Goal: Task Accomplishment & Management: Manage account settings

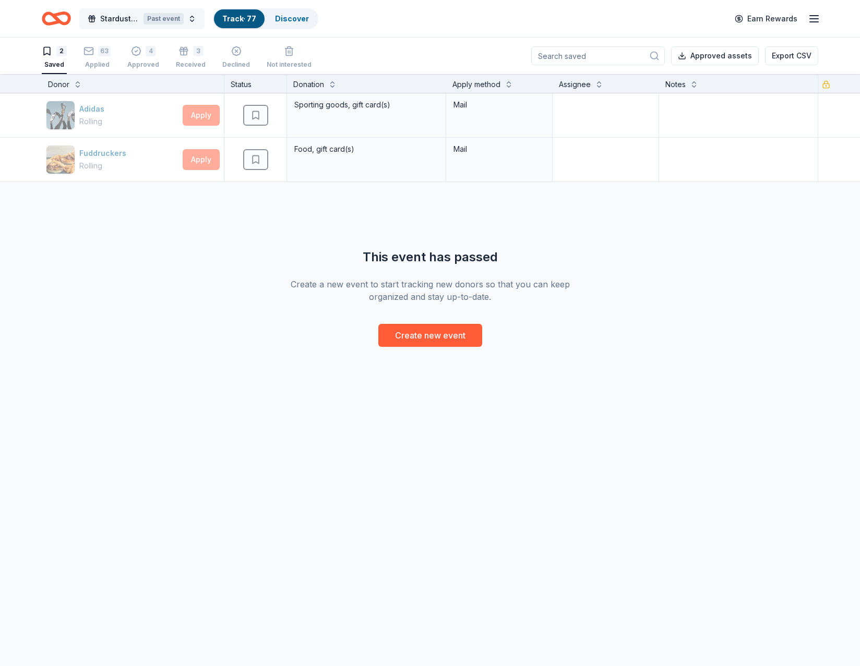
click at [124, 21] on span "Stardust Awards & Gala" at bounding box center [119, 19] width 39 height 13
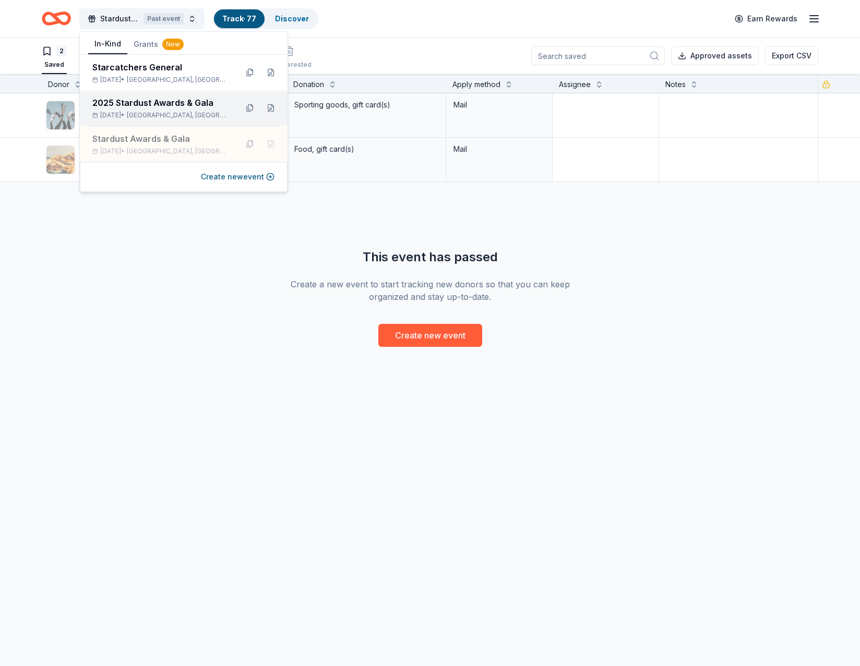
click at [145, 108] on div "2025 Stardust Awards & Gala" at bounding box center [160, 103] width 137 height 13
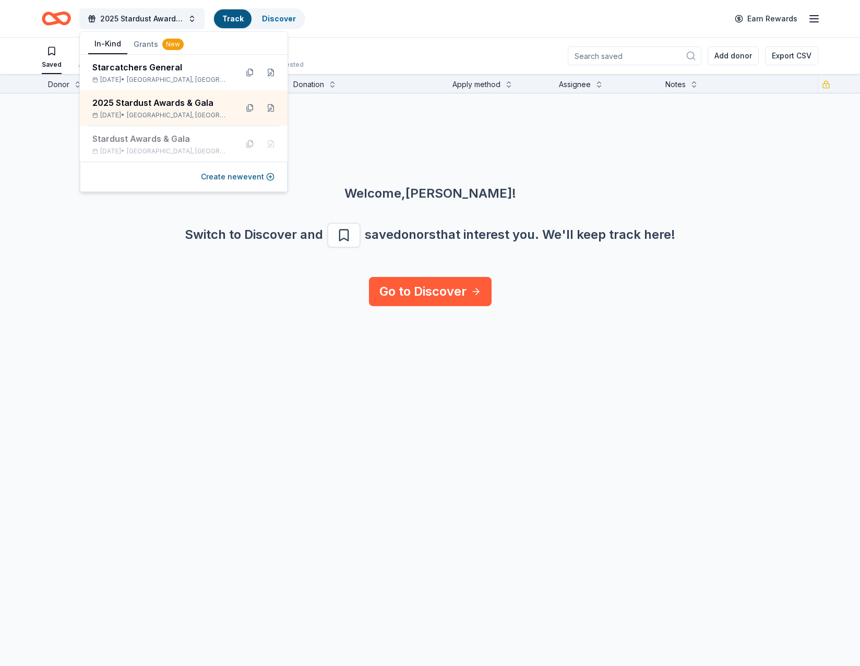
click at [477, 160] on div "Welcome, [PERSON_NAME] ! Switch to Discover and save donors that interest you. …" at bounding box center [430, 185] width 860 height 184
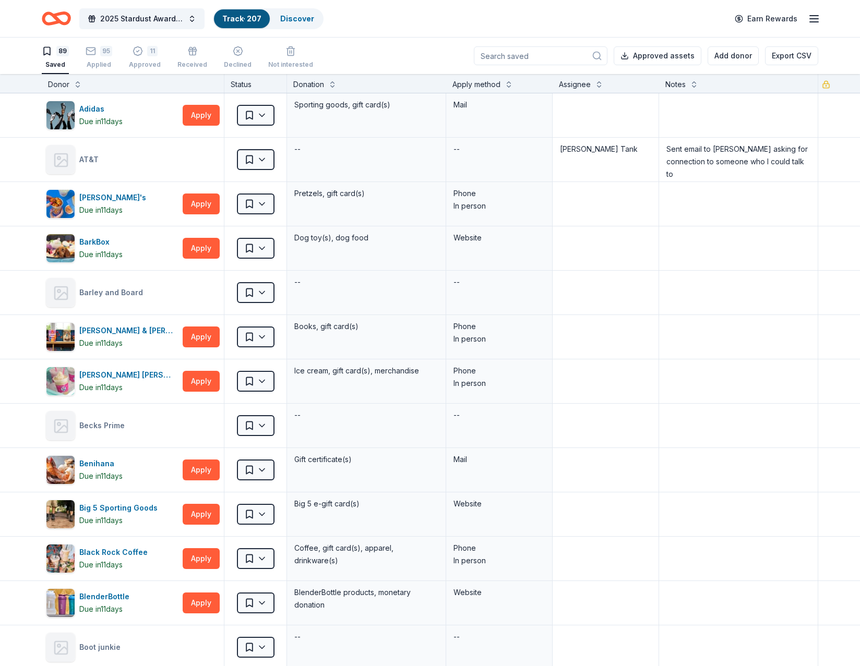
click at [241, 14] on link "Track · 207" at bounding box center [241, 18] width 39 height 9
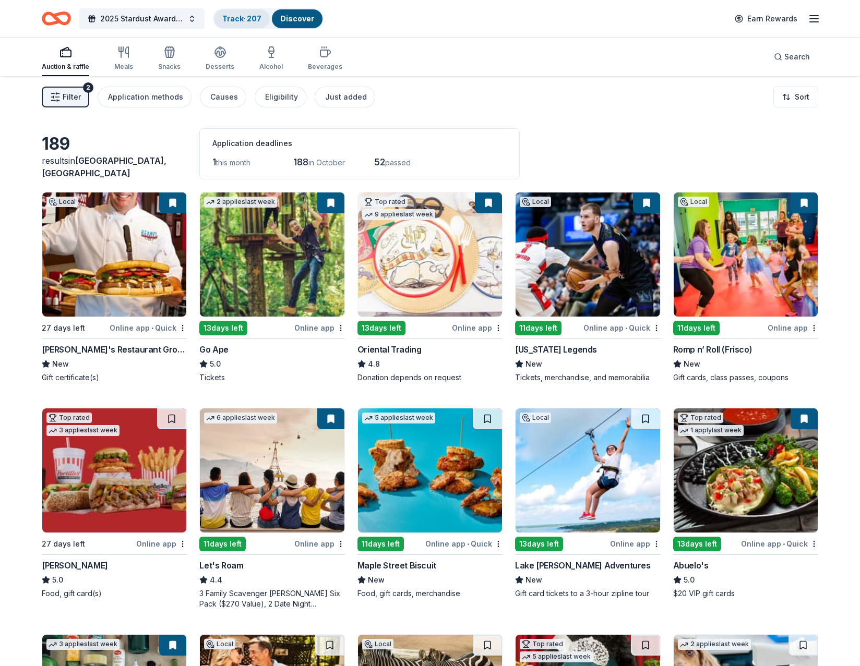
click at [235, 23] on div "Track · 207" at bounding box center [242, 18] width 56 height 19
click at [243, 18] on link "Track · 207" at bounding box center [241, 18] width 39 height 9
click at [239, 19] on link "Track · 207" at bounding box center [241, 18] width 39 height 9
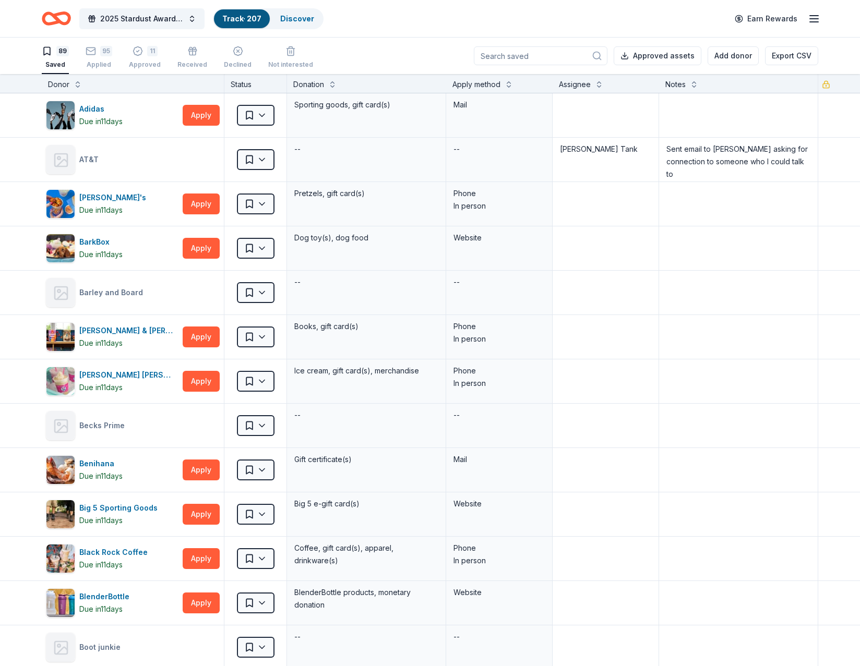
scroll to position [1, 0]
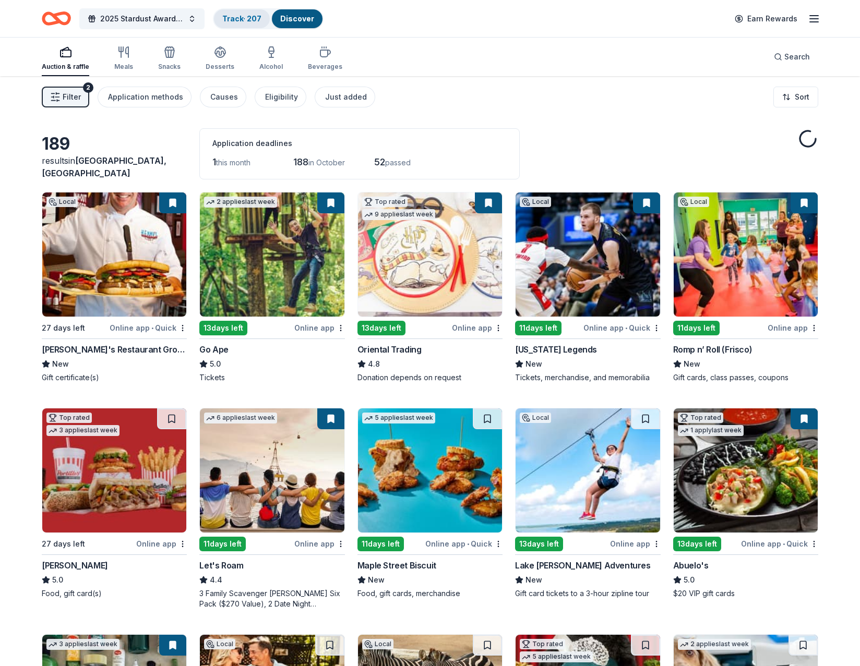
click at [238, 17] on link "Track · 207" at bounding box center [241, 18] width 39 height 9
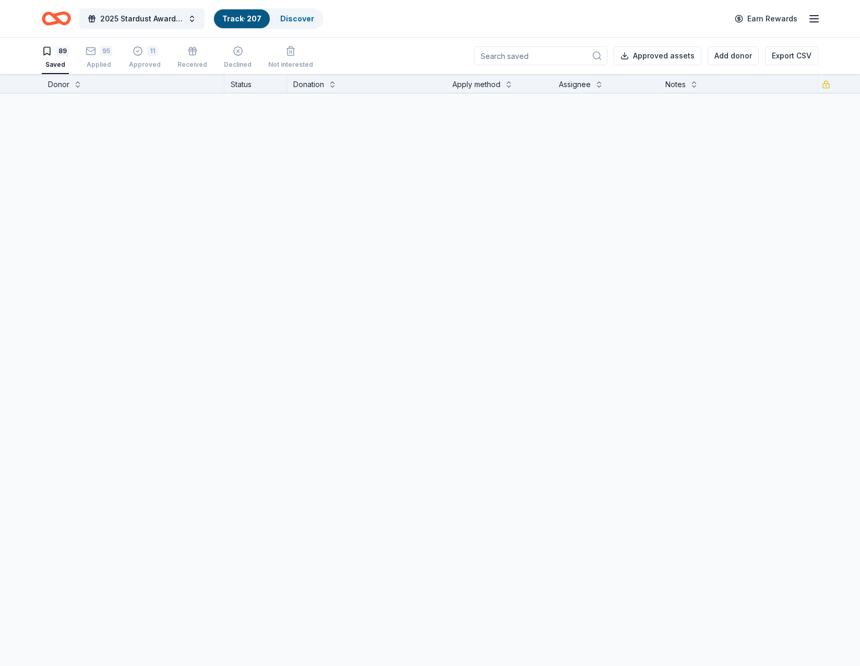
scroll to position [1, 0]
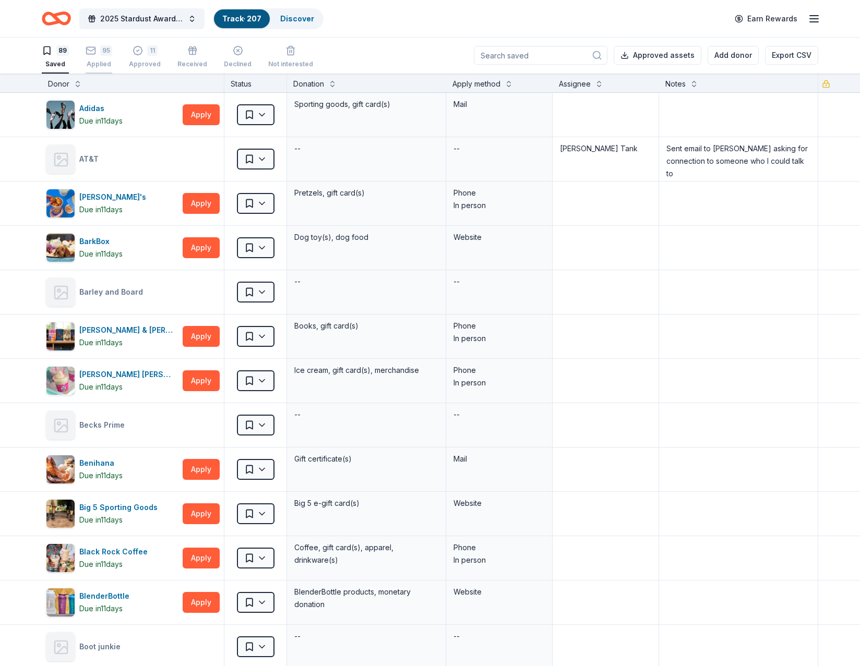
click at [98, 64] on div "Applied" at bounding box center [99, 64] width 27 height 8
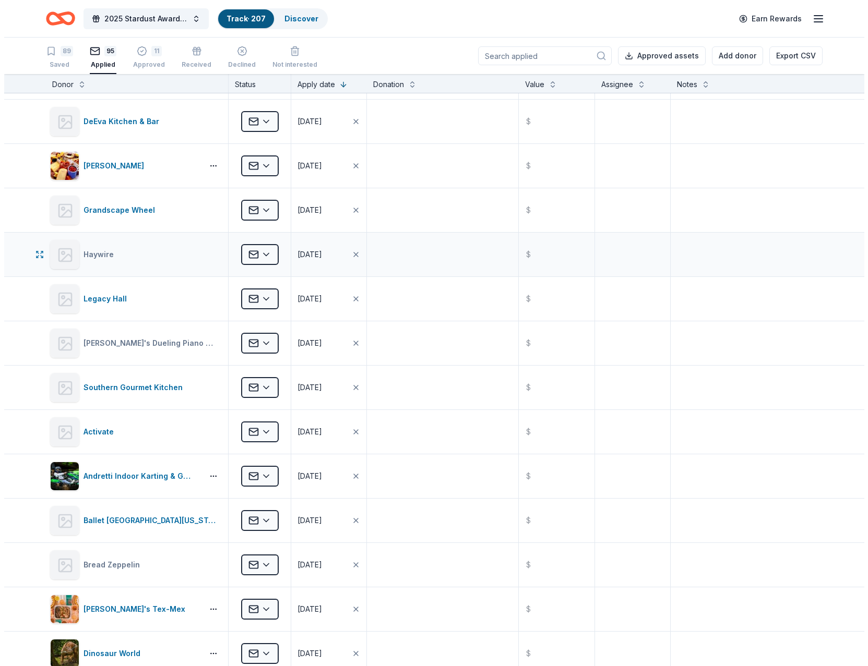
scroll to position [157, 0]
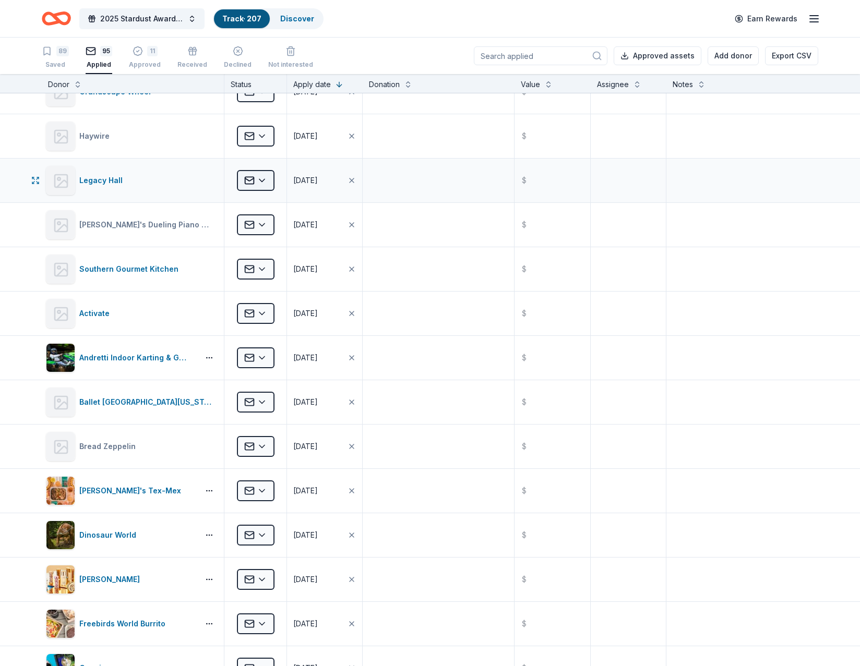
click at [249, 177] on html "2025 Stardust Awards & Gala Track · 207 Discover Earn Rewards 89 Saved 95 Appli…" at bounding box center [430, 333] width 860 height 666
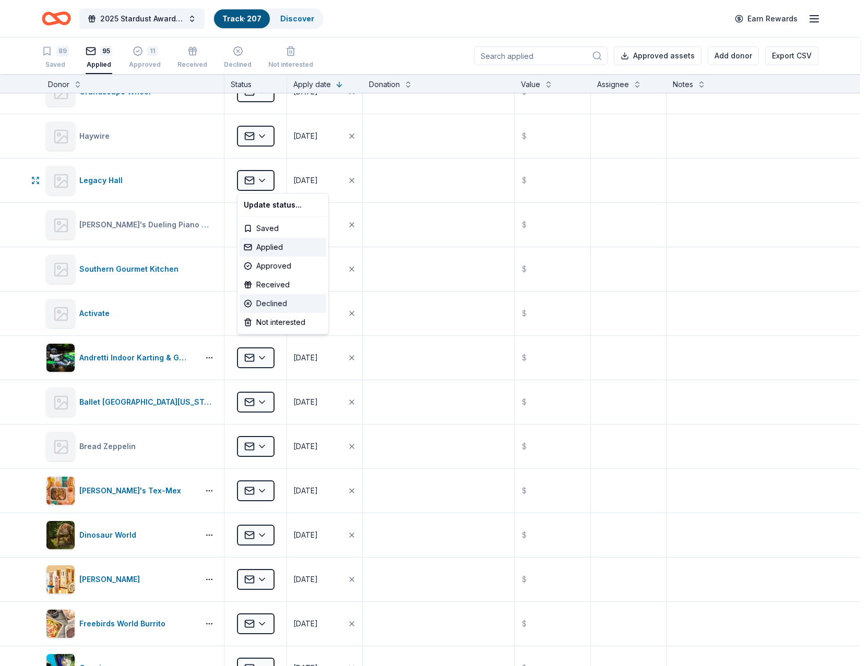
click at [279, 300] on div "Declined" at bounding box center [282, 303] width 87 height 19
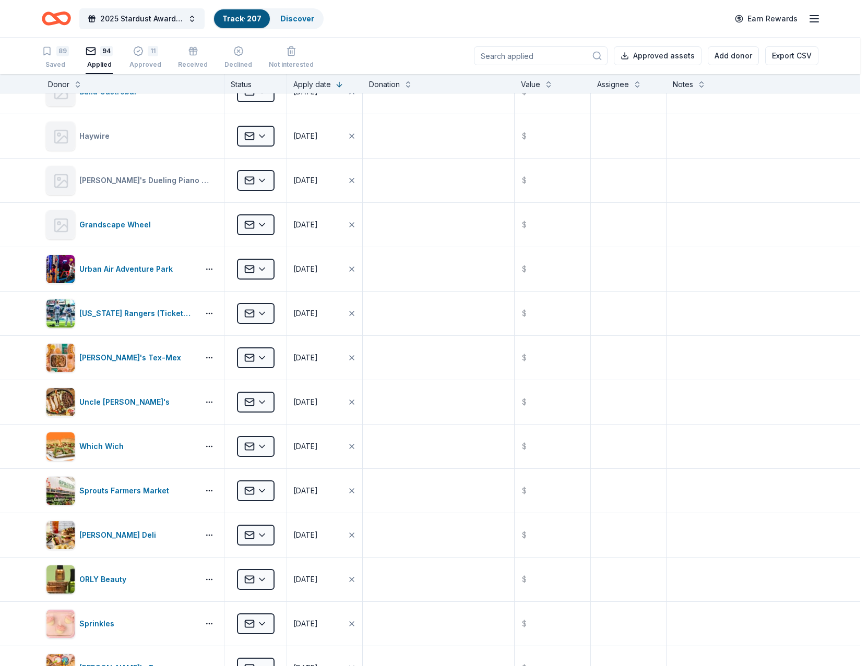
scroll to position [0, 0]
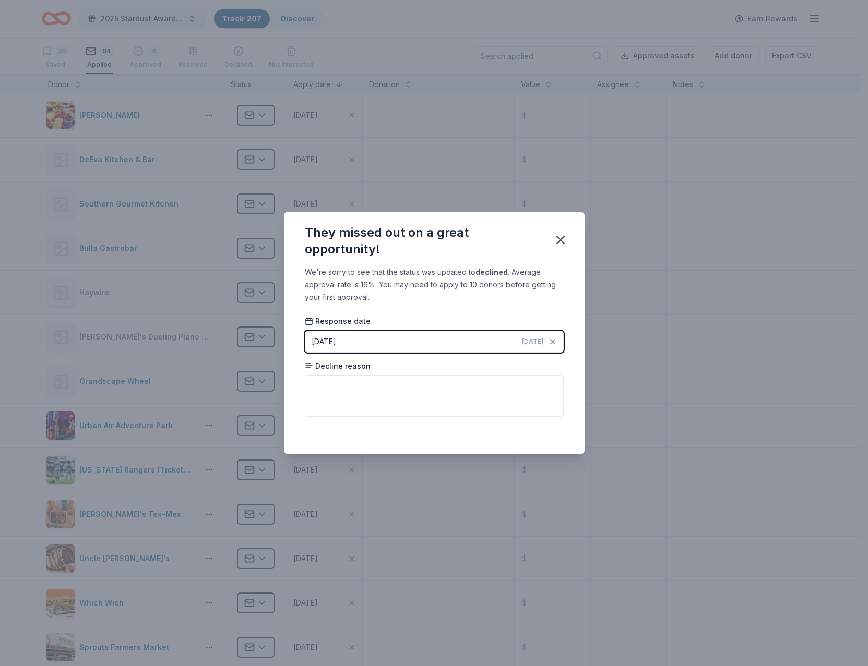
click at [524, 342] on span "[DATE]" at bounding box center [532, 342] width 21 height 8
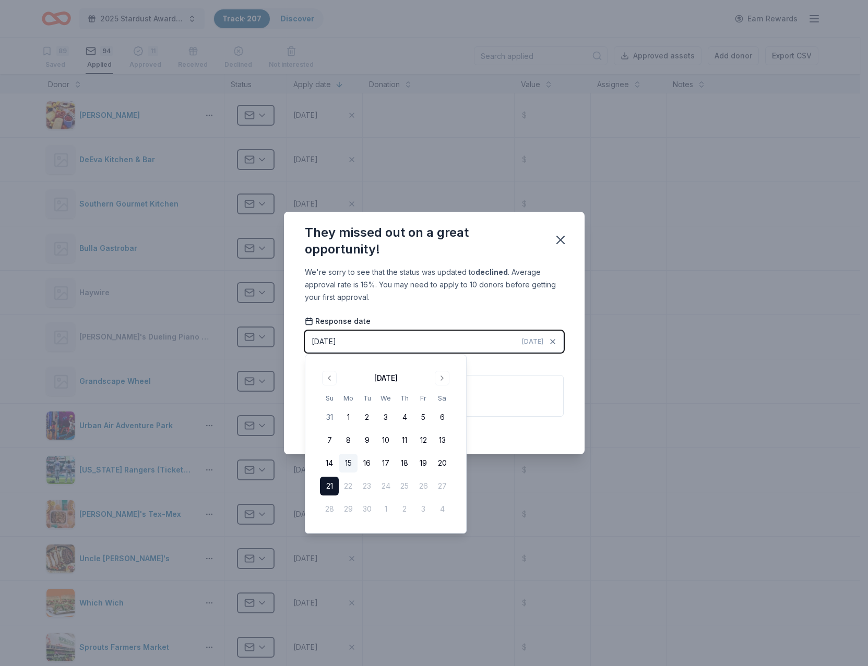
click at [349, 464] on button "15" at bounding box center [348, 463] width 19 height 19
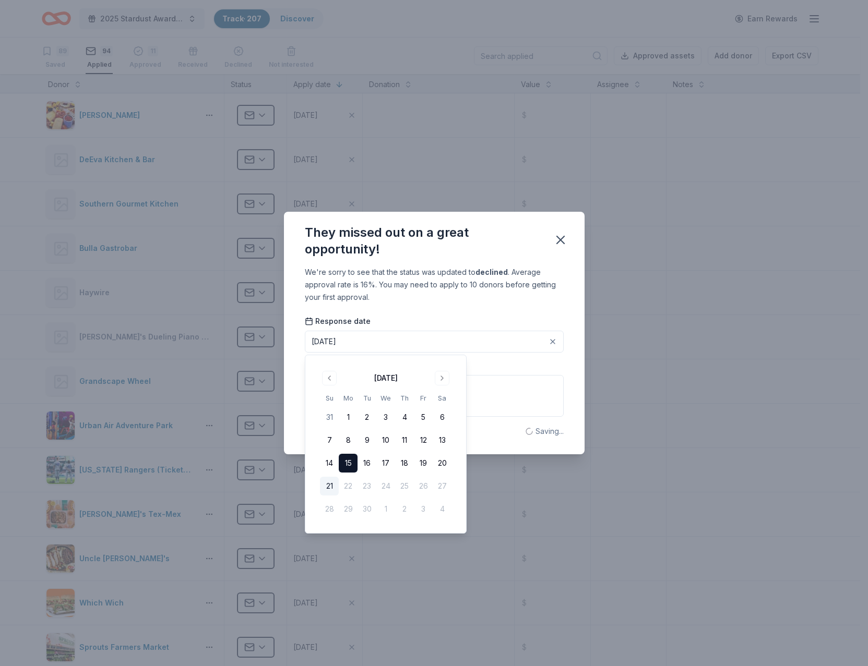
click at [477, 307] on div "We're sorry to see that the status was updated to declined . Average approval r…" at bounding box center [434, 360] width 301 height 188
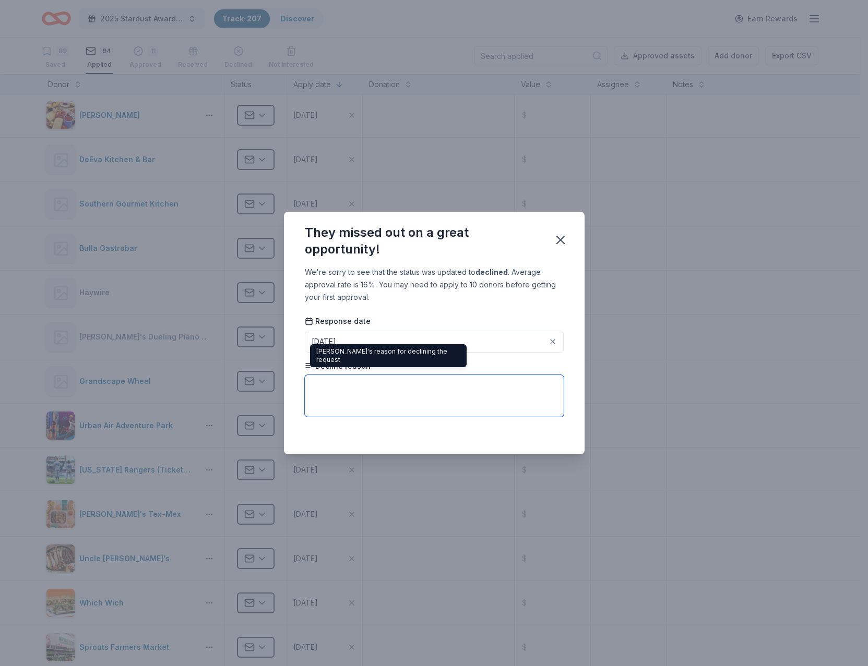
click at [349, 403] on textarea at bounding box center [434, 396] width 259 height 42
paste textarea "At this time, we are unable to participate in the silent auction. That said, we…"
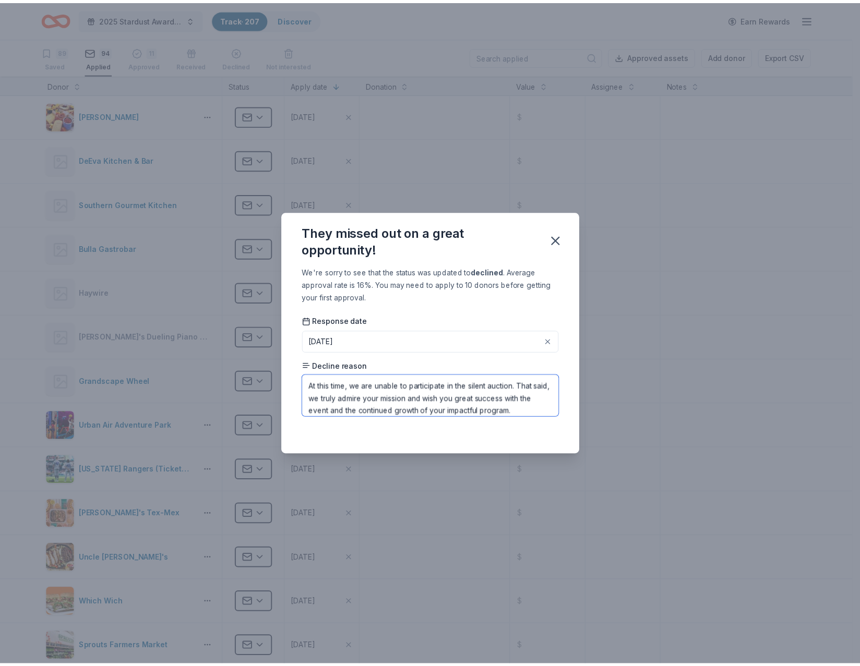
scroll to position [25, 0]
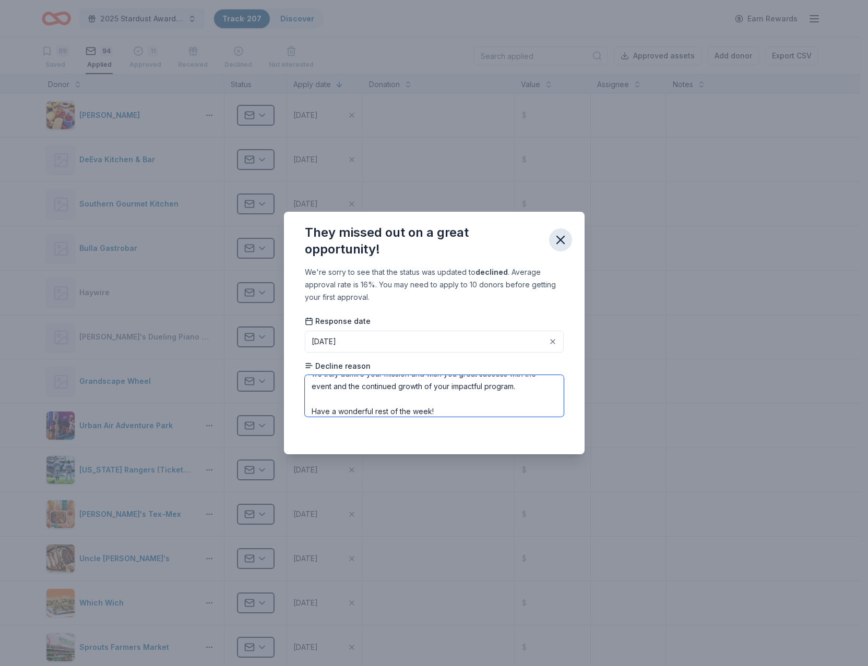
type textarea "At this time, we are unable to participate in the silent auction. That said, we…"
click at [561, 240] on icon "button" at bounding box center [560, 240] width 15 height 15
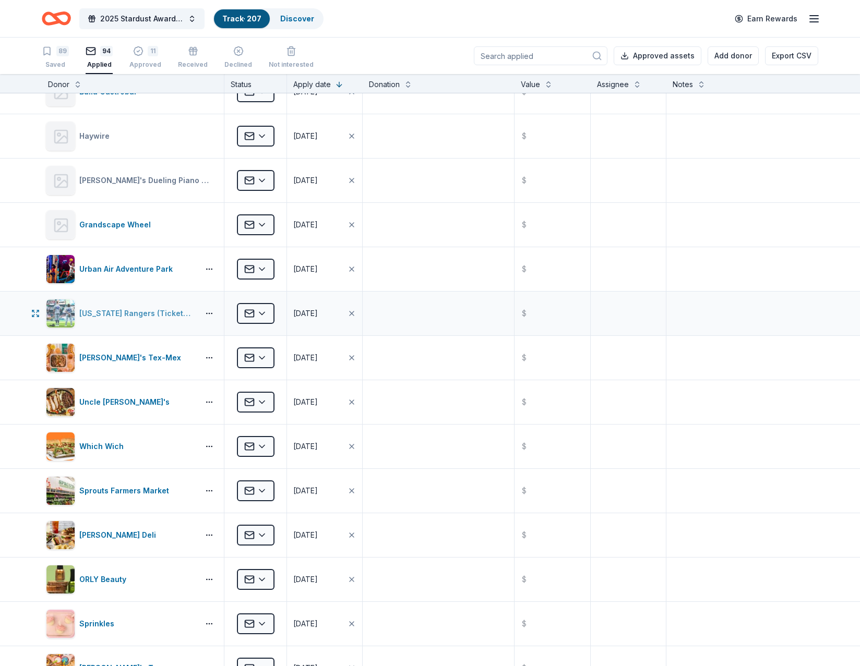
scroll to position [0, 0]
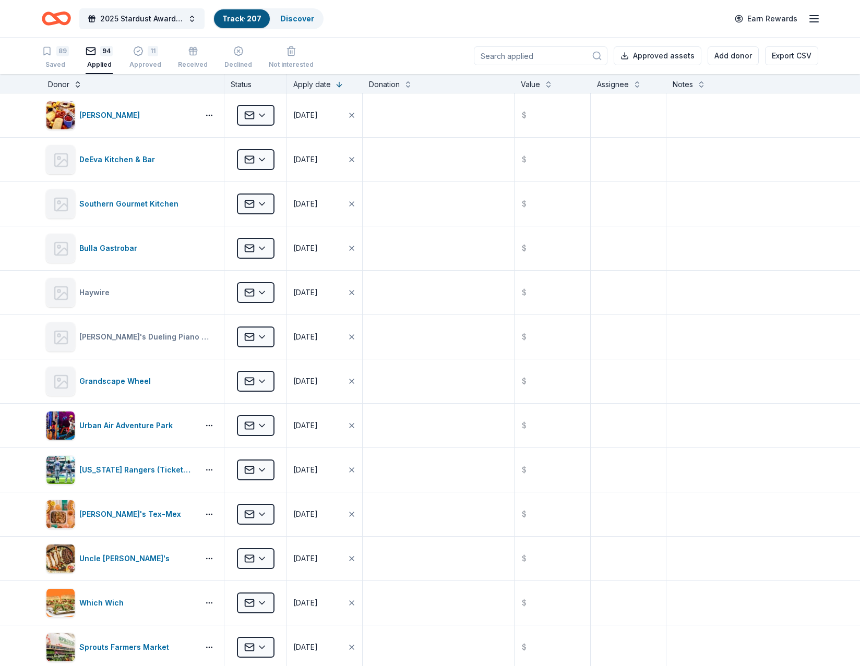
click at [79, 88] on button at bounding box center [78, 83] width 8 height 10
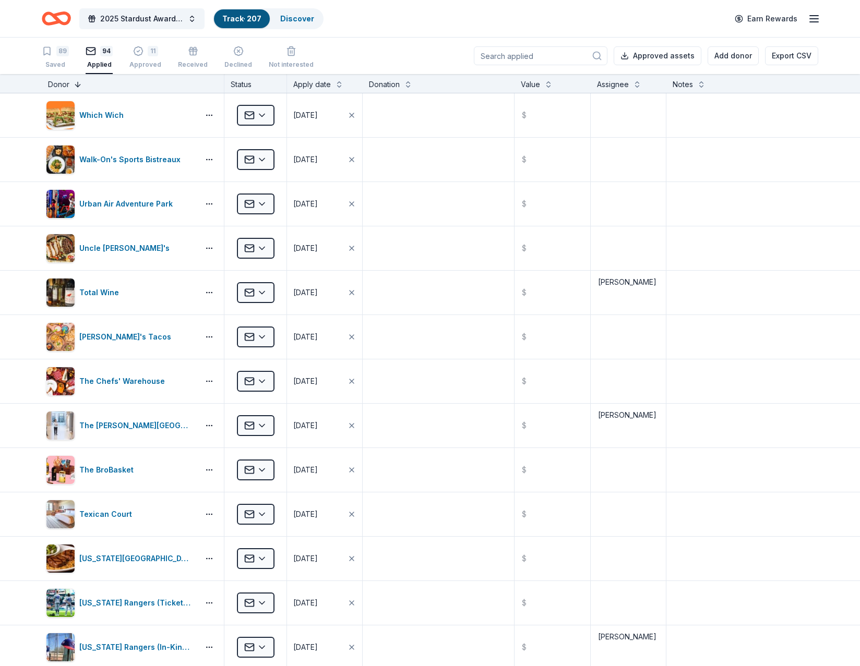
click at [81, 86] on button at bounding box center [78, 83] width 8 height 10
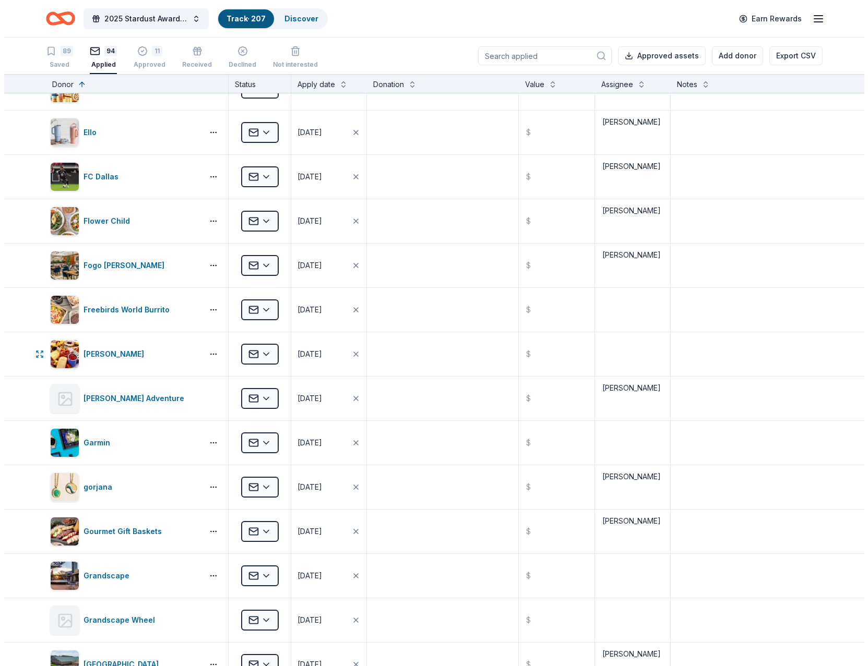
scroll to position [939, 0]
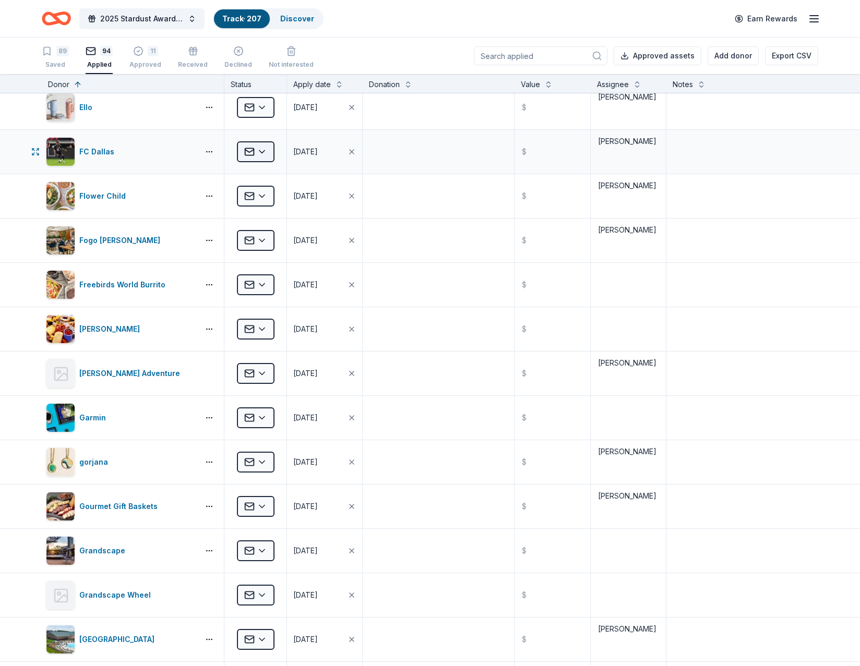
click at [269, 147] on html "2025 Stardust Awards & Gala Track · 207 Discover Earn Rewards 89 Saved 94 Appli…" at bounding box center [430, 333] width 860 height 666
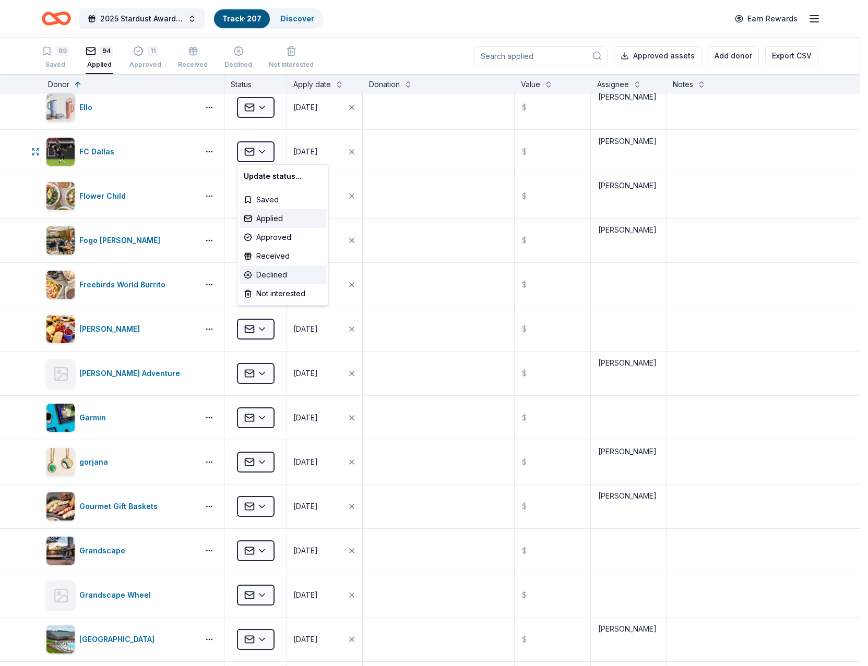
click at [275, 273] on div "Declined" at bounding box center [282, 275] width 87 height 19
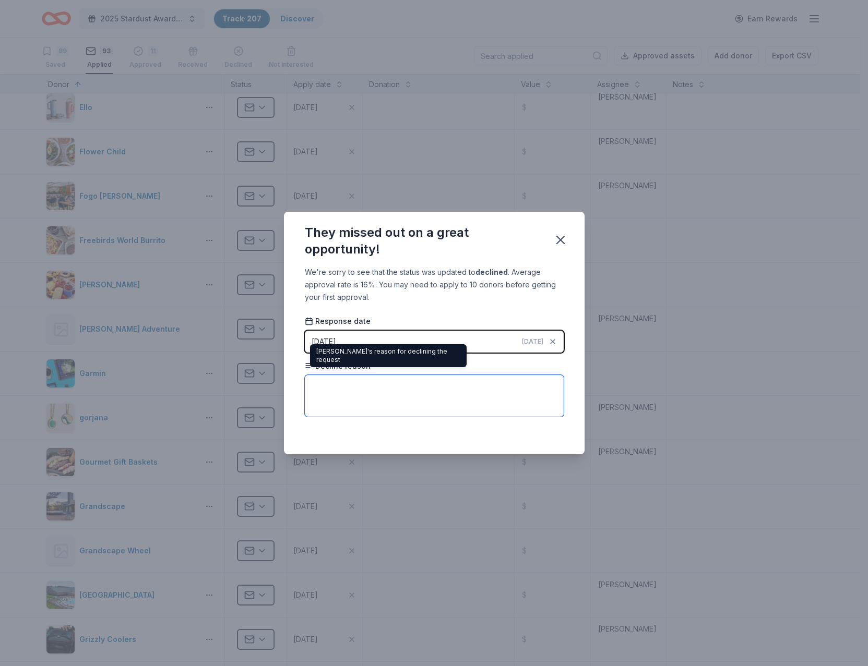
click at [346, 397] on textarea at bounding box center [434, 396] width 259 height 42
paste textarea "Thank you for considering FC Dallas to assist in your fundraising efforts. Unfo…"
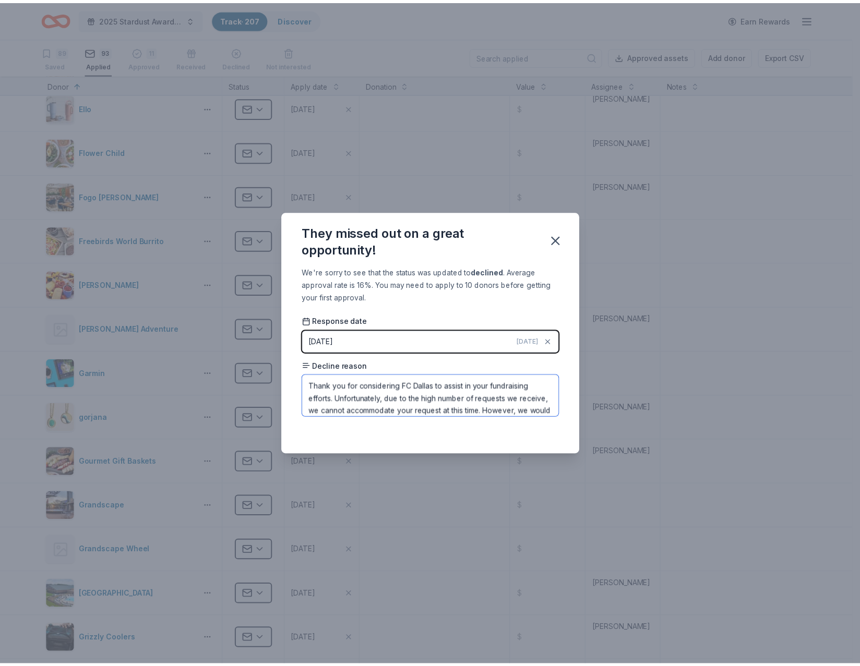
scroll to position [25, 0]
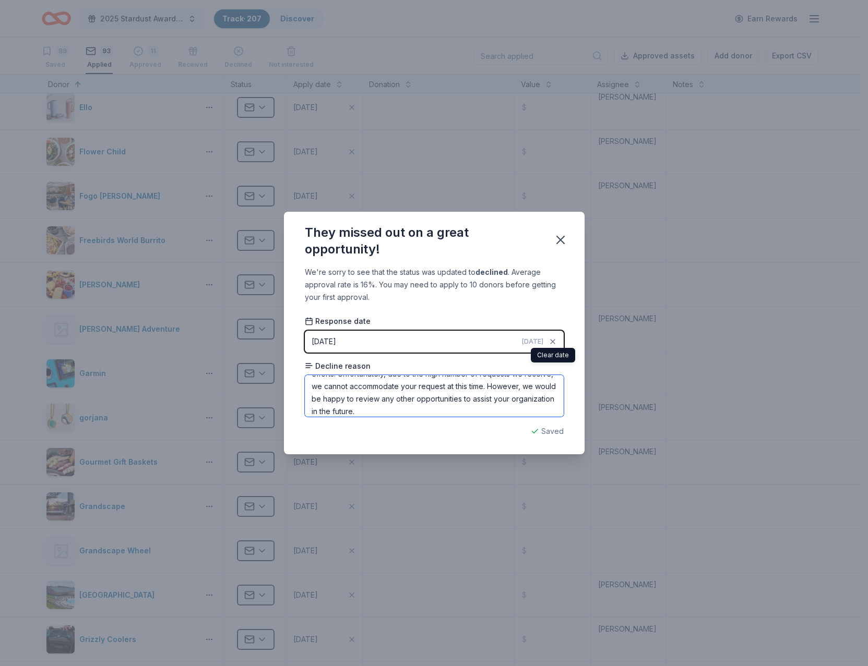
type textarea "Thank you for considering FC Dallas to assist in your fundraising efforts. Unfo…"
click at [488, 340] on button "[DATE] [DATE]" at bounding box center [434, 342] width 259 height 22
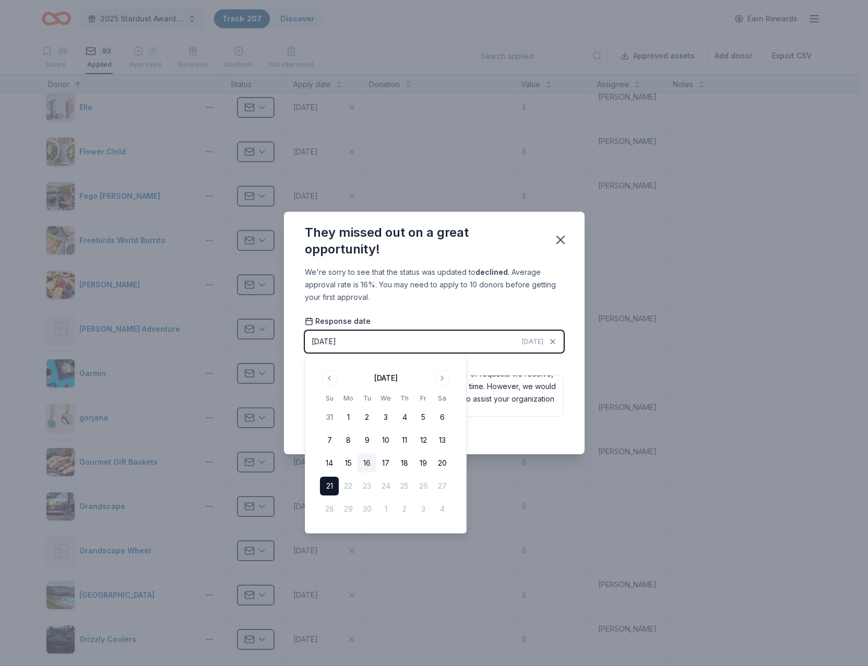
click at [363, 463] on button "16" at bounding box center [366, 463] width 19 height 19
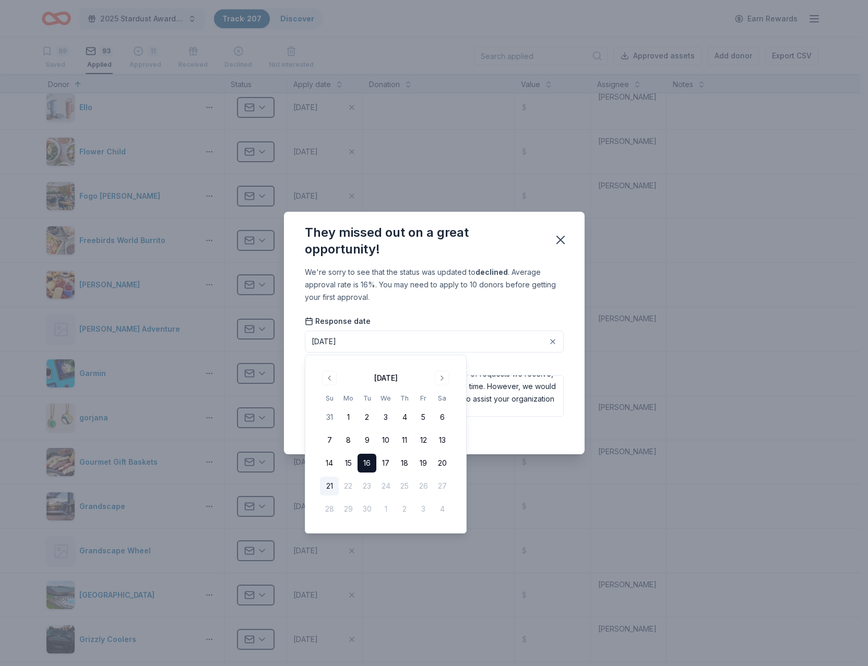
click at [512, 435] on div "Saved" at bounding box center [434, 431] width 259 height 13
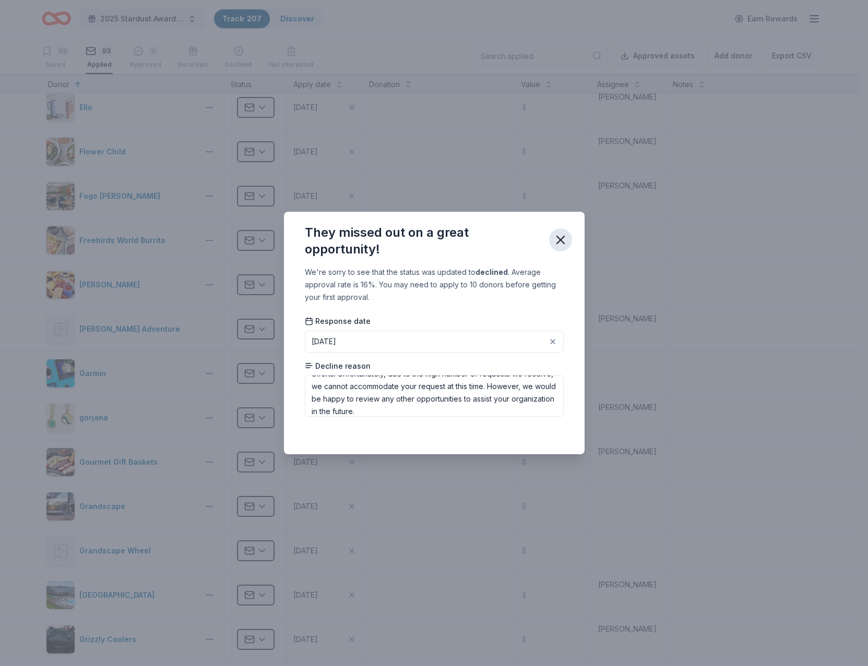
click at [561, 245] on icon "button" at bounding box center [560, 240] width 15 height 15
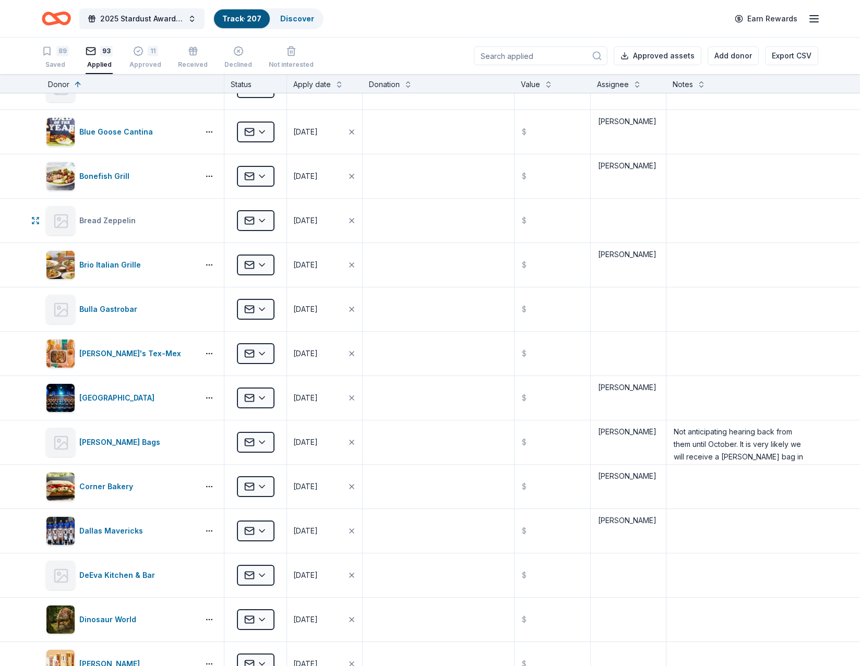
scroll to position [313, 0]
